Goal: Task Accomplishment & Management: Use online tool/utility

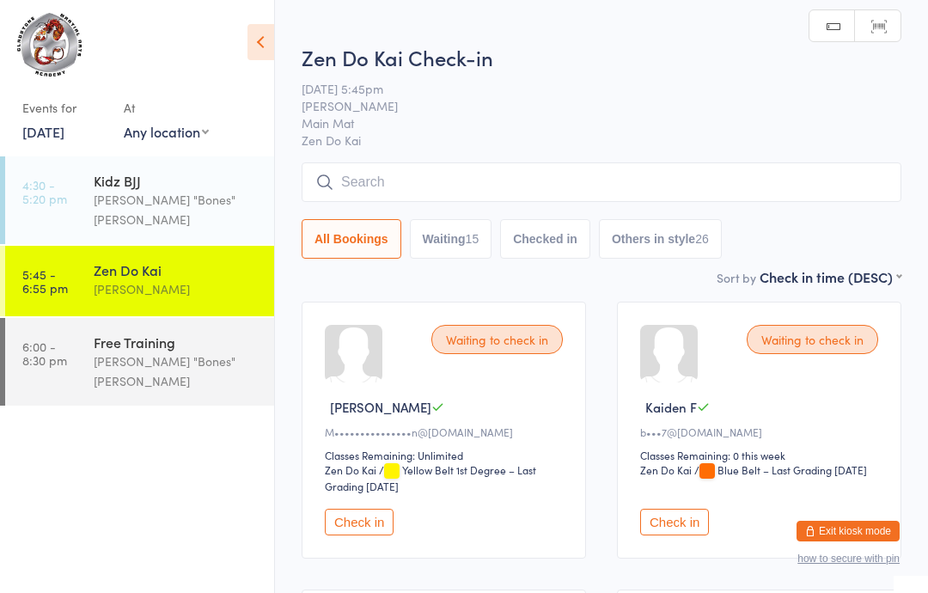
click at [486, 180] on input "search" at bounding box center [602, 182] width 600 height 40
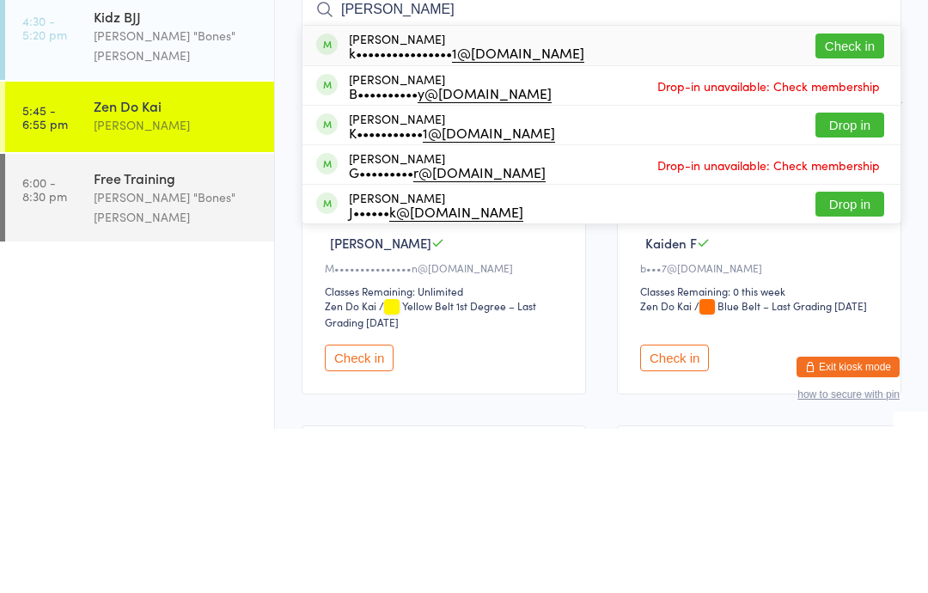
type input "[PERSON_NAME]"
click at [849, 198] on button "Check in" at bounding box center [850, 210] width 69 height 25
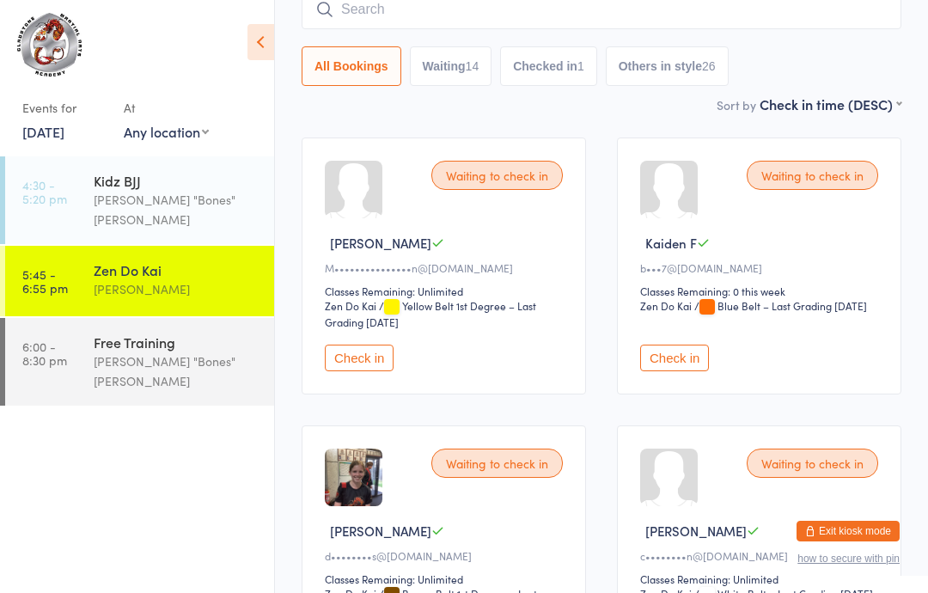
click at [409, 5] on input "search" at bounding box center [602, 10] width 600 height 40
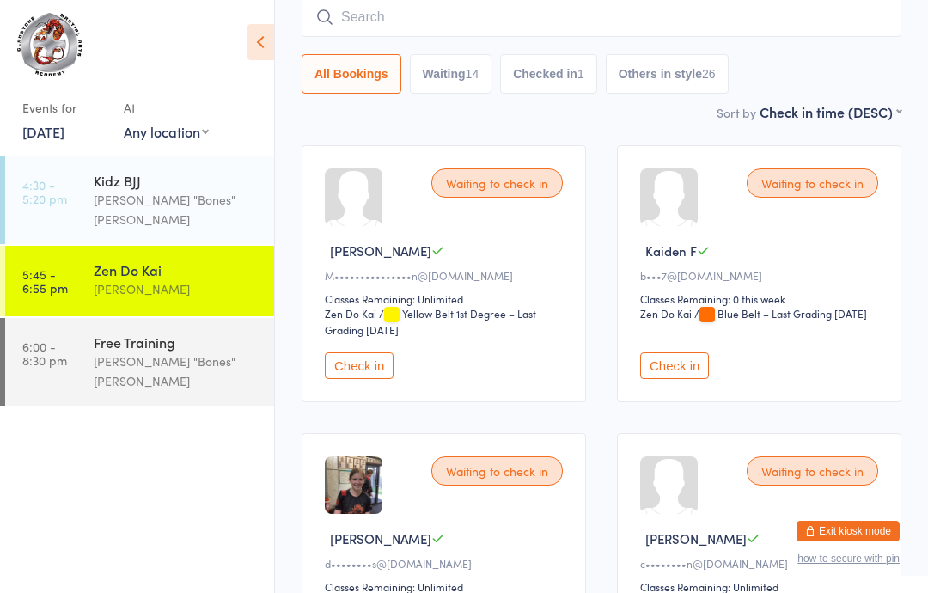
scroll to position [156, 0]
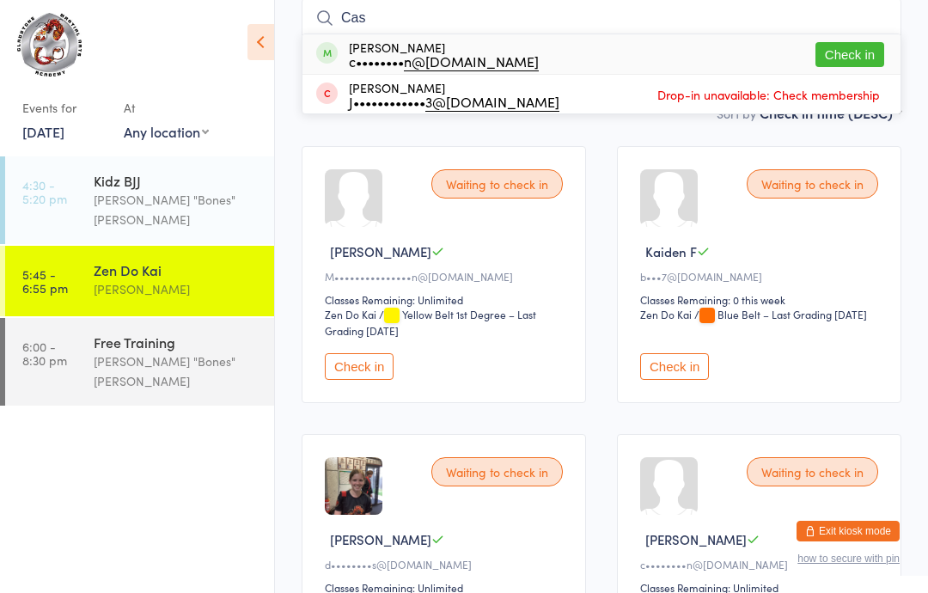
type input "Cas"
click at [851, 51] on button "Check in" at bounding box center [850, 54] width 69 height 25
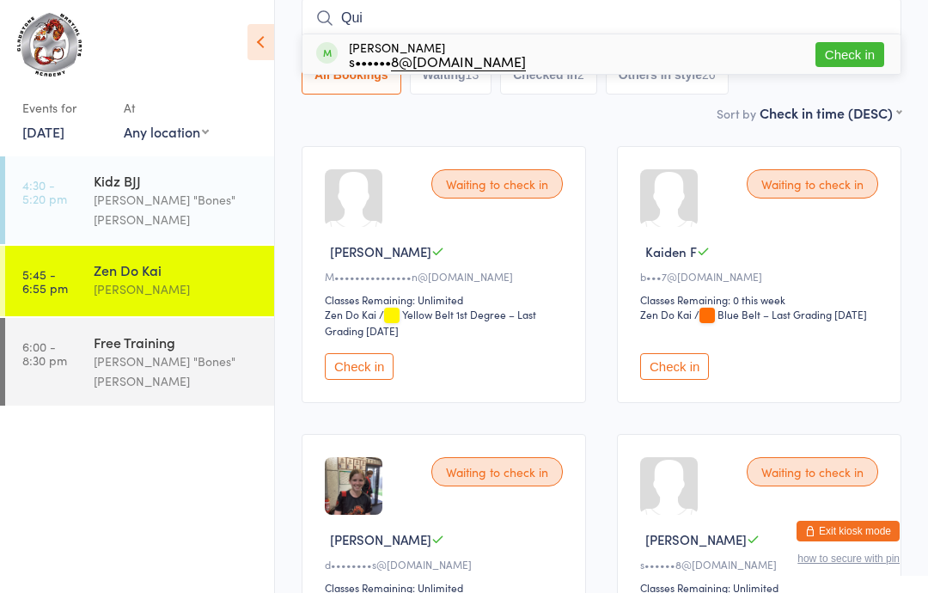
type input "Qui"
click at [843, 62] on button "Check in" at bounding box center [850, 54] width 69 height 25
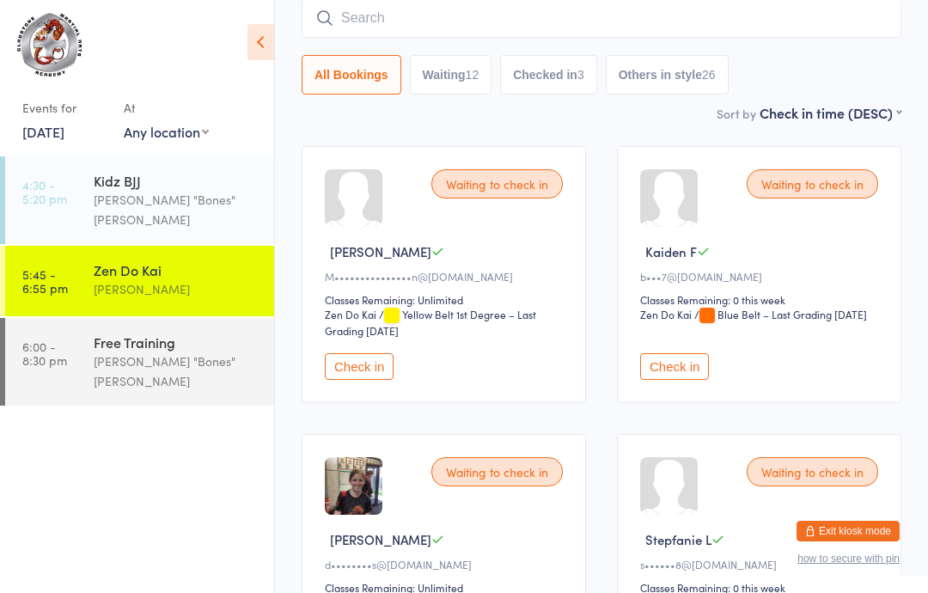
click at [568, 15] on input "search" at bounding box center [602, 18] width 600 height 40
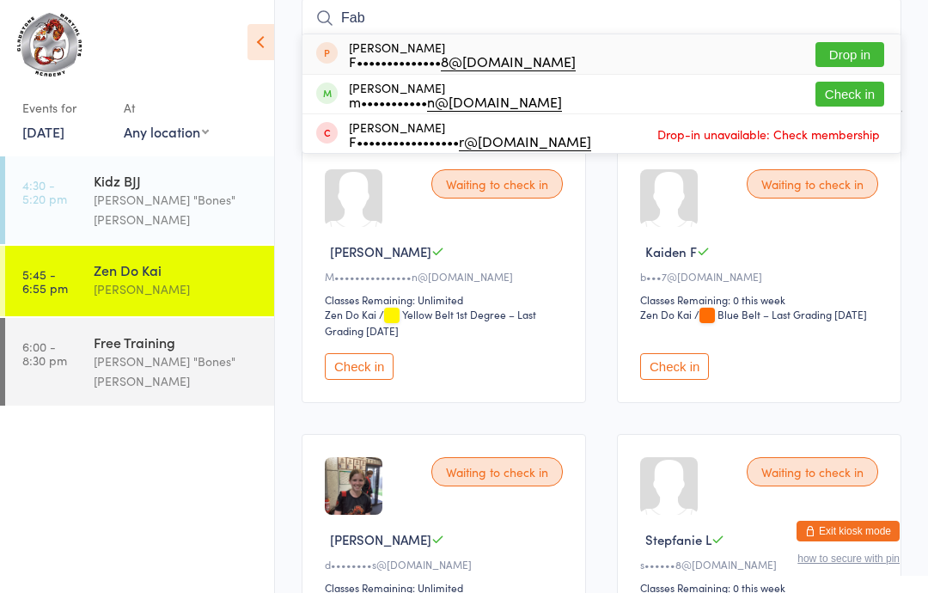
type input "Fab"
click at [857, 89] on button "Check in" at bounding box center [850, 94] width 69 height 25
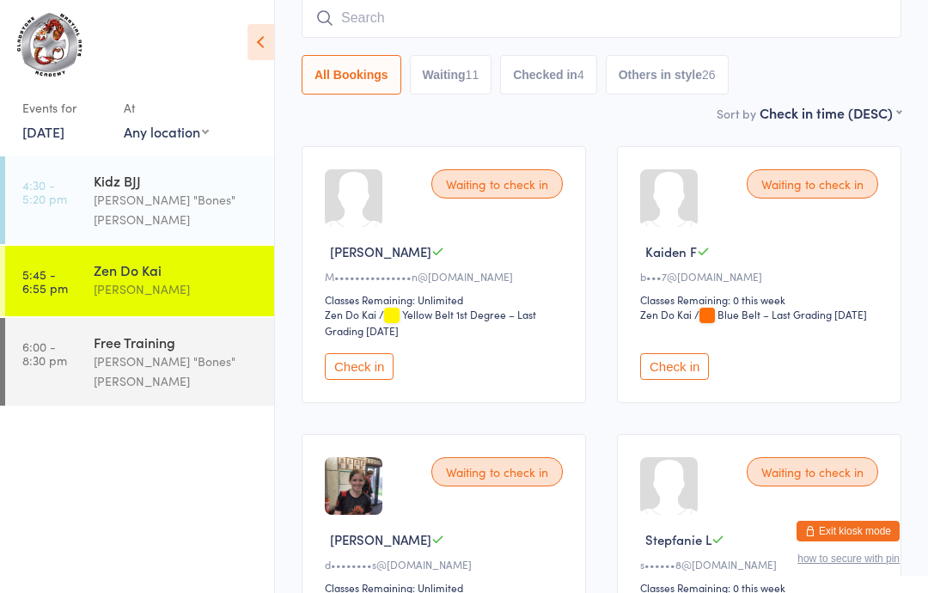
click at [794, 15] on input "search" at bounding box center [602, 18] width 600 height 40
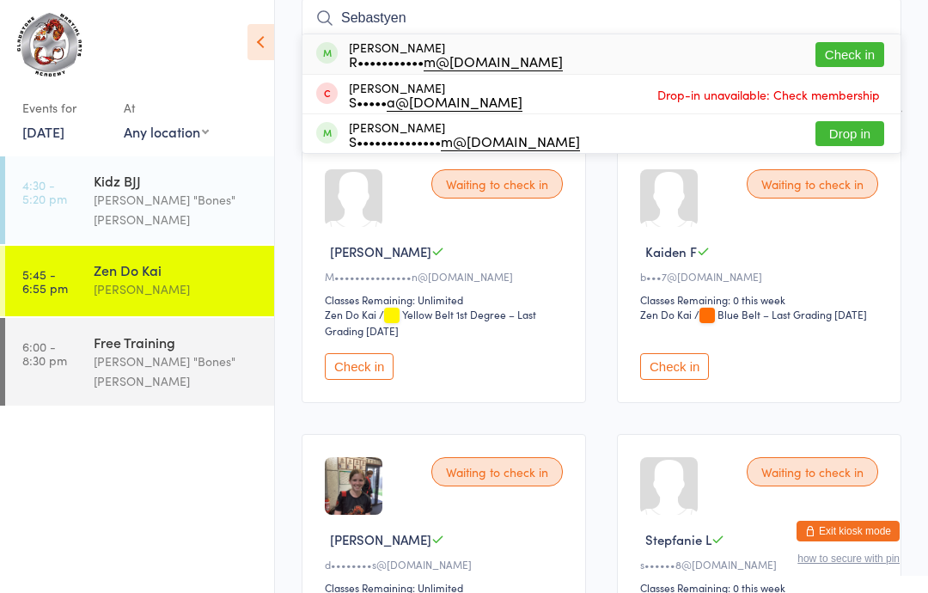
type input "Sebastyen"
click at [866, 50] on button "Check in" at bounding box center [850, 54] width 69 height 25
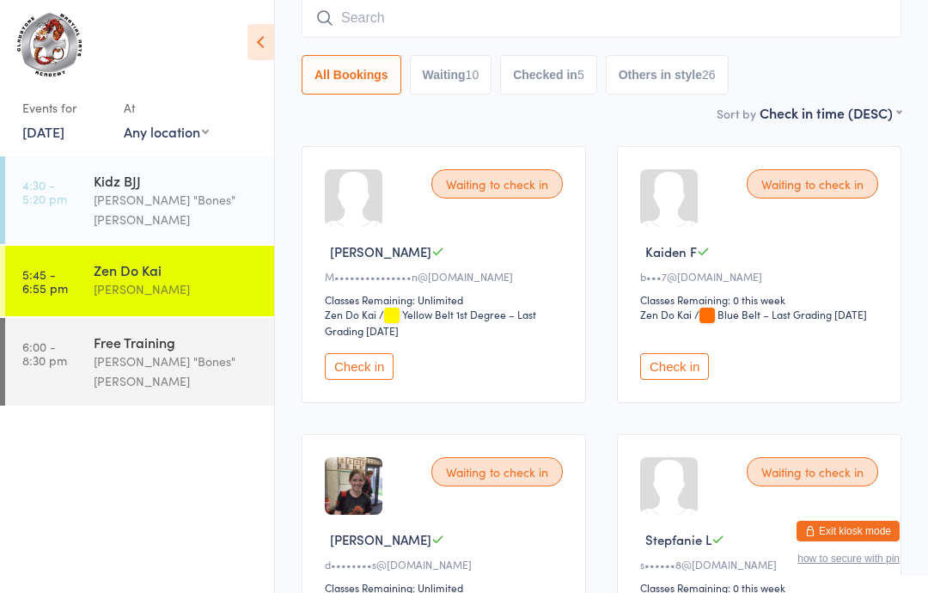
click at [750, 10] on input "search" at bounding box center [602, 18] width 600 height 40
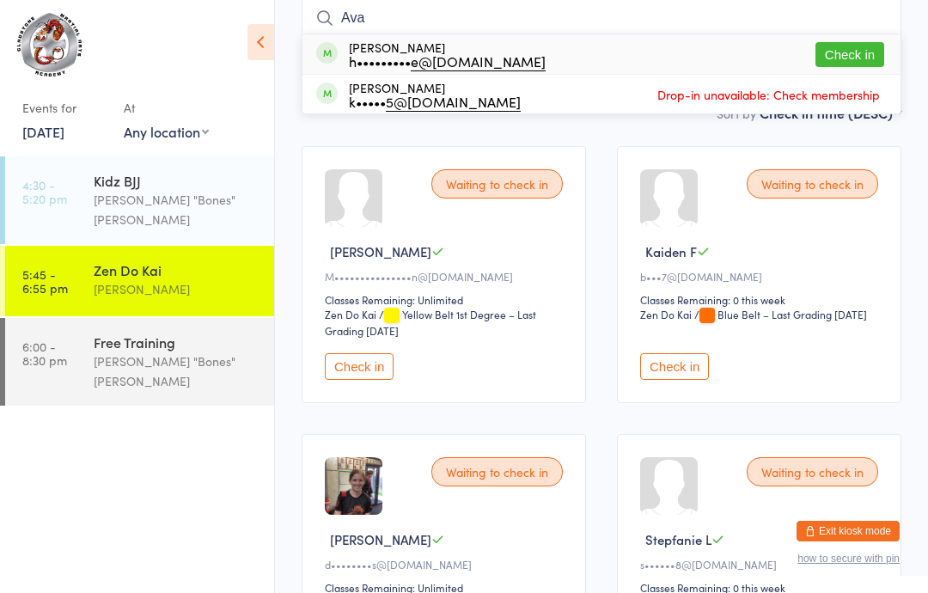
type input "Ava"
click at [859, 50] on button "Check in" at bounding box center [850, 54] width 69 height 25
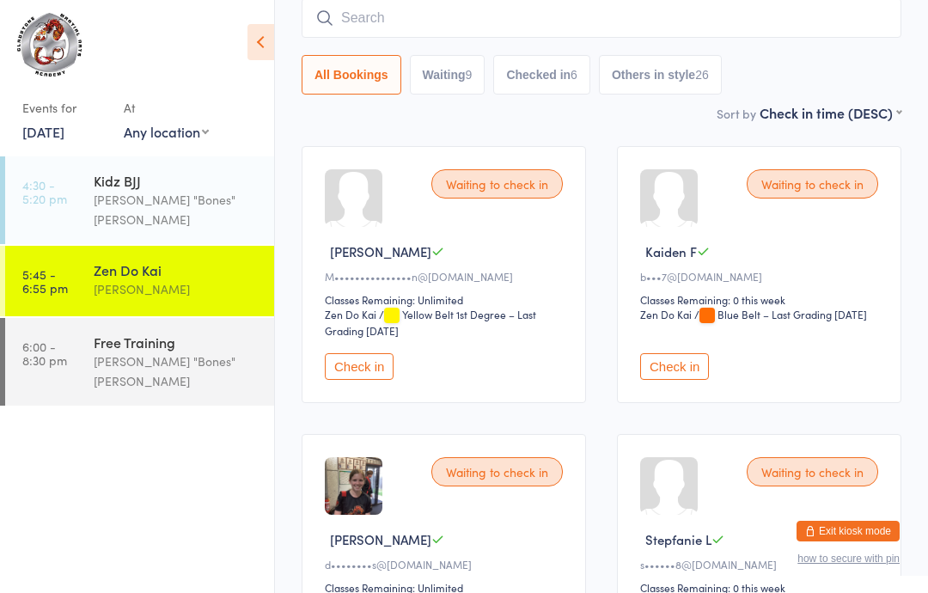
click at [174, 318] on div "Free Training [PERSON_NAME] "Bones" [PERSON_NAME]" at bounding box center [184, 362] width 180 height 88
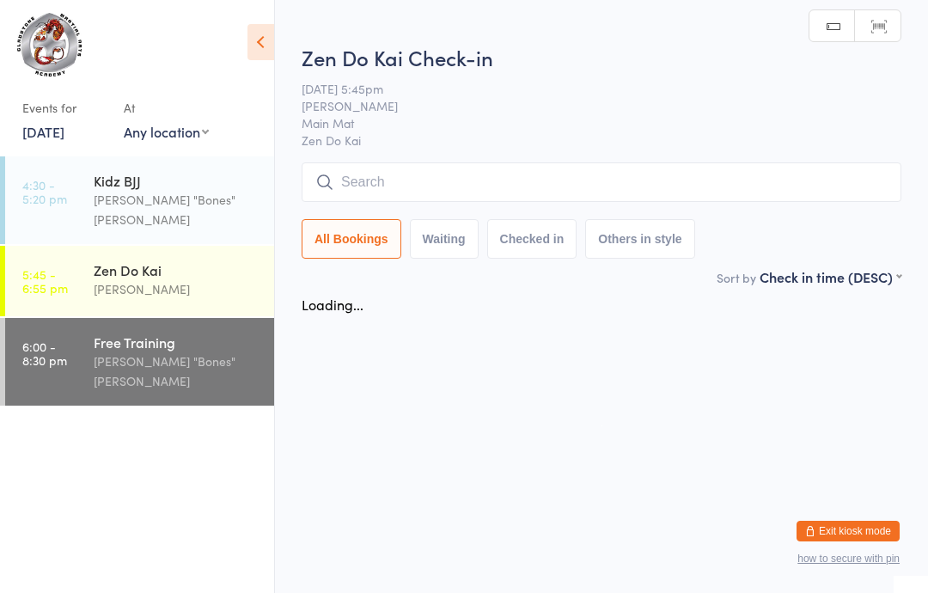
click at [177, 260] on div "Zen Do Kai" at bounding box center [177, 269] width 166 height 19
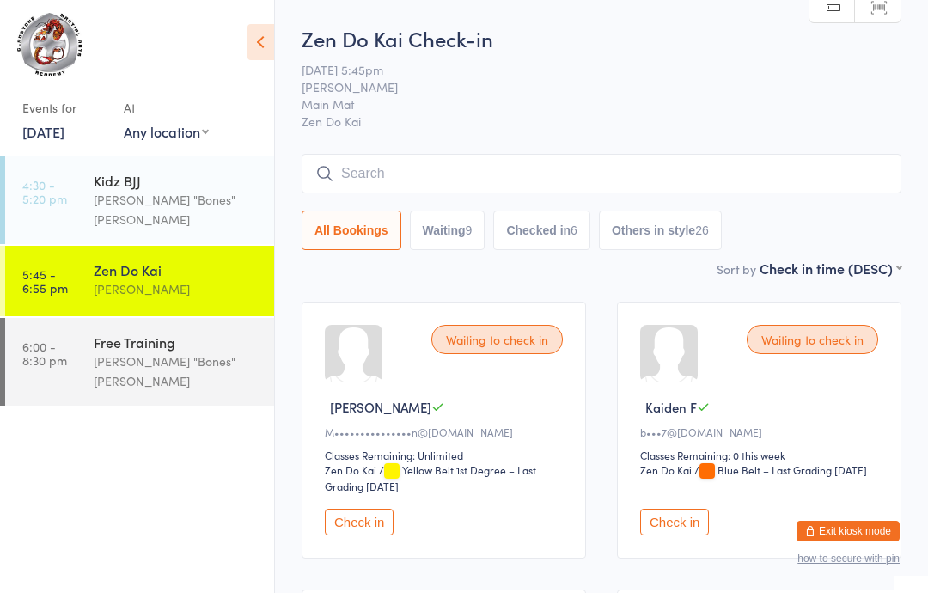
click at [62, 171] on link "4:30 - 5:20 pm Kidz BJJ [PERSON_NAME] "Bones" [PERSON_NAME]" at bounding box center [139, 200] width 269 height 88
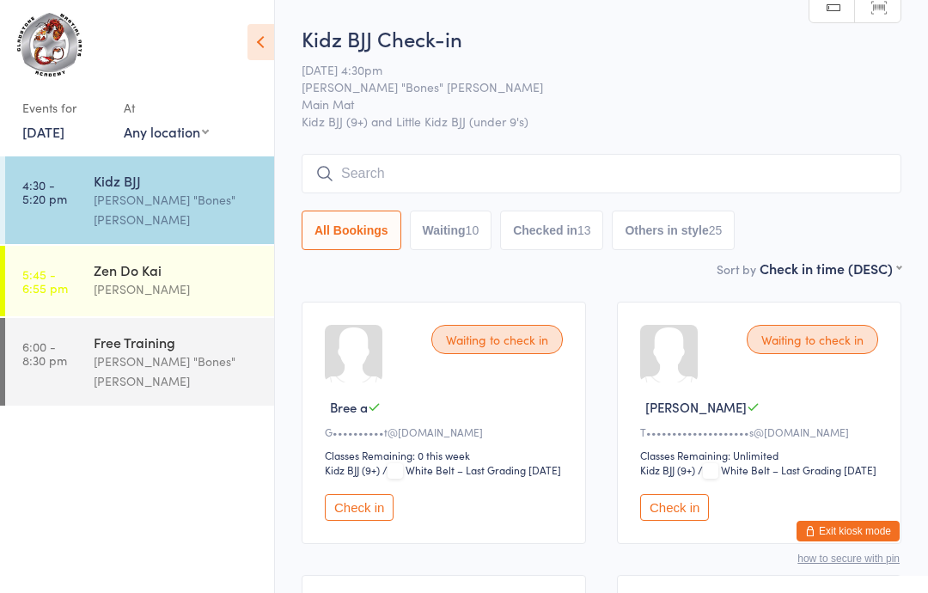
click at [52, 267] on time "5:45 - 6:55 pm" at bounding box center [45, 281] width 46 height 28
